Goal: Task Accomplishment & Management: Use online tool/utility

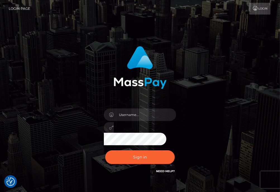
checkbox input "true"
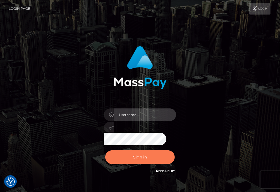
type input "aluasupport"
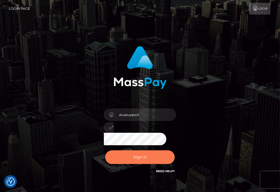
click at [141, 158] on button "Sign in" at bounding box center [140, 157] width 70 height 14
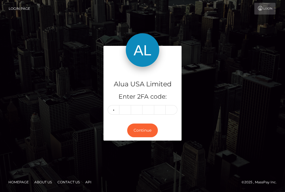
type input "1"
type input "4"
type input "9"
type input "5"
type input "0"
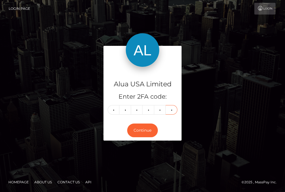
type input "4"
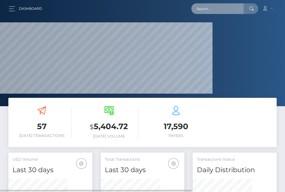
scroll to position [109, 59]
click at [223, 13] on input "text" at bounding box center [217, 8] width 52 height 11
paste input "67c49b2da1e0097420089820"
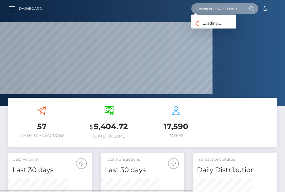
type input "67c49b2da1e0097420089820"
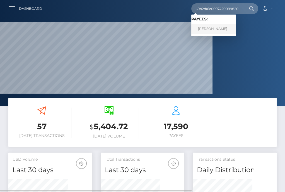
click at [210, 25] on link "Amy Hutton" at bounding box center [213, 29] width 45 height 10
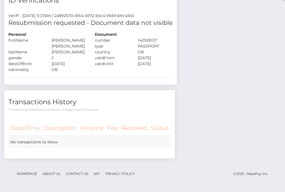
scroll to position [140, 0]
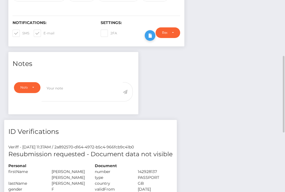
click at [153, 39] on icon at bounding box center [150, 35] width 7 height 7
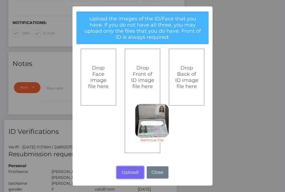
drag, startPoint x: 136, startPoint y: 174, endPoint x: 275, endPoint y: 97, distance: 158.7
click at [136, 174] on button "Upload!" at bounding box center [130, 172] width 27 height 12
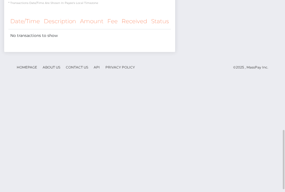
scroll to position [349, 0]
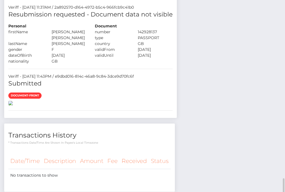
scroll to position [349, 0]
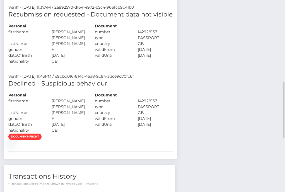
scroll to position [70, 0]
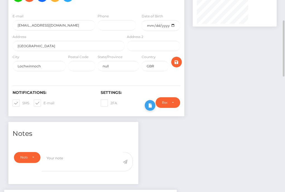
click at [153, 109] on icon at bounding box center [150, 105] width 7 height 7
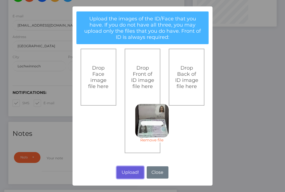
click at [133, 172] on button "Upload!" at bounding box center [130, 172] width 27 height 12
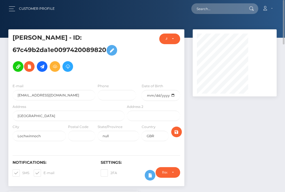
scroll to position [70, 0]
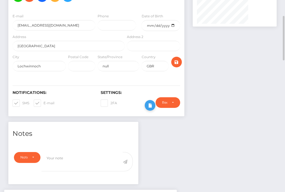
click at [153, 109] on icon at bounding box center [150, 105] width 7 height 7
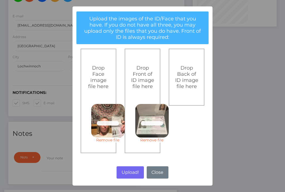
click at [107, 140] on link "Remove file" at bounding box center [107, 139] width 33 height 5
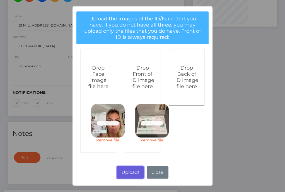
click at [129, 175] on button "Upload!" at bounding box center [130, 172] width 27 height 12
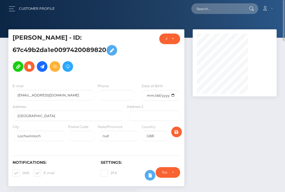
scroll to position [70, 0]
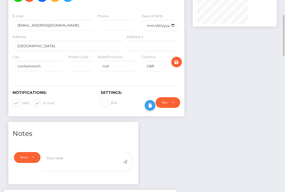
click at [153, 109] on icon at bounding box center [150, 105] width 7 height 7
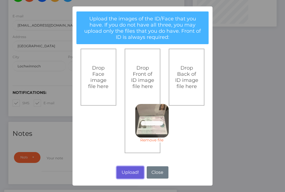
drag, startPoint x: 129, startPoint y: 173, endPoint x: 165, endPoint y: 0, distance: 177.1
click at [129, 173] on button "Upload!" at bounding box center [130, 172] width 27 height 12
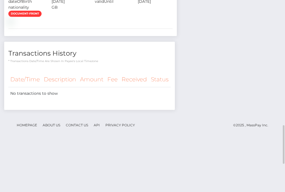
scroll to position [552, 0]
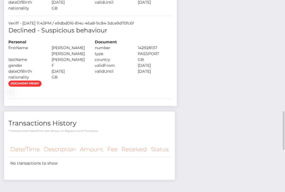
copy h5 "esubmission requested - Document data not visible"
drag, startPoint x: 246, startPoint y: 63, endPoint x: 80, endPoint y: 63, distance: 165.2
copy h5 "Resubmission requested - Document data not visible"
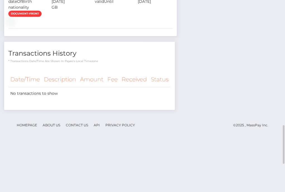
drag, startPoint x: 182, startPoint y: 56, endPoint x: 81, endPoint y: 61, distance: 101.1
copy h5 "Declined - Suspicious behaviour"
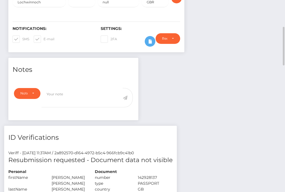
scroll to position [0, 0]
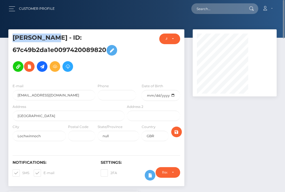
drag, startPoint x: 85, startPoint y: 38, endPoint x: 124, endPoint y: 34, distance: 39.0
click at [122, 34] on h5 "Amy Hutton - ID: 67c49b2da1e0097420089820" at bounding box center [67, 53] width 109 height 41
copy h5 "Amy Hutton"
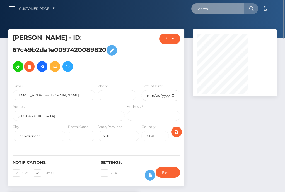
drag, startPoint x: 224, startPoint y: 9, endPoint x: 207, endPoint y: 0, distance: 19.5
click at [224, 9] on input "text" at bounding box center [217, 8] width 52 height 11
paste input "63f3b0aa1fe6601db309284b"
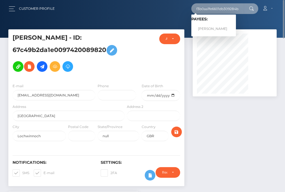
type input "63f3b0aa1fe6601db309284b"
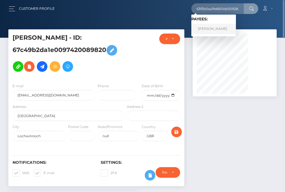
click at [208, 29] on link "Rebecca Kay" at bounding box center [213, 29] width 45 height 10
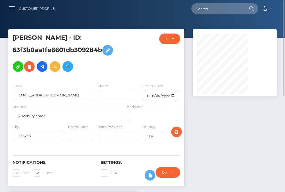
scroll to position [140, 0]
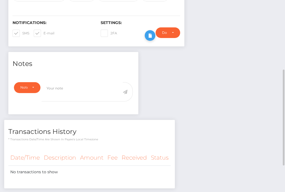
click at [153, 39] on icon at bounding box center [150, 35] width 7 height 7
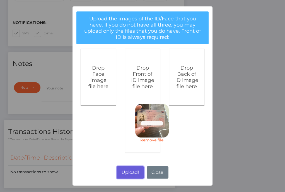
click at [135, 169] on button "Upload!" at bounding box center [130, 172] width 27 height 12
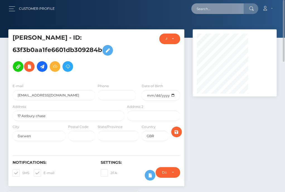
click at [213, 8] on input "text" at bounding box center [217, 8] width 52 height 11
paste input "66d08621a6b483eaa203f8a6"
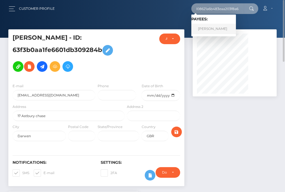
type input "66d08621a6b483eaa203f8a6"
click at [211, 28] on link "[PERSON_NAME]" at bounding box center [213, 29] width 45 height 10
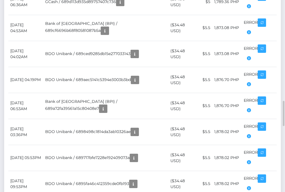
scroll to position [628, 0]
